Goal: Find specific page/section: Find specific page/section

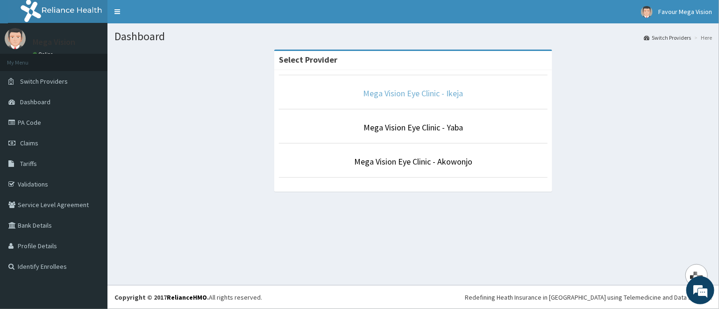
click at [395, 90] on link "Mega Vision Eye Clinic - Ikeja" at bounding box center [413, 93] width 100 height 11
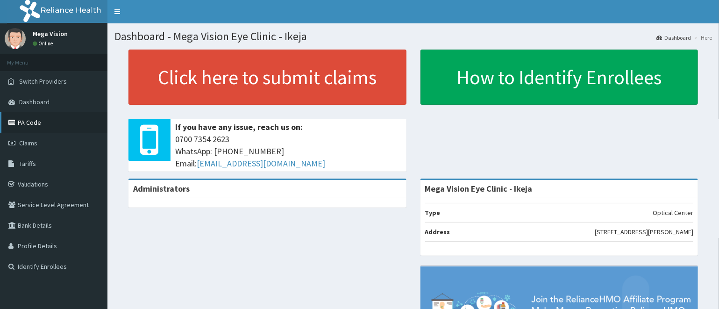
click at [41, 122] on link "PA Code" at bounding box center [53, 122] width 107 height 21
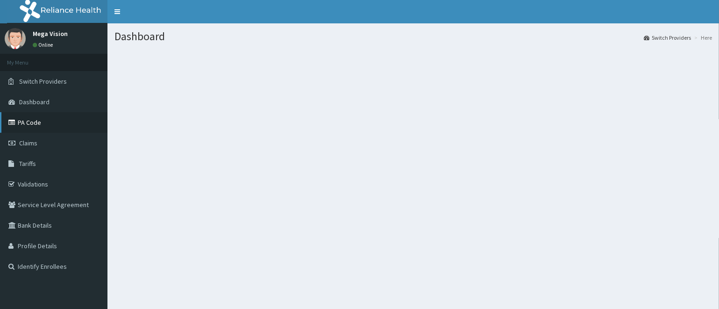
click at [31, 121] on link "PA Code" at bounding box center [53, 122] width 107 height 21
